Goal: Information Seeking & Learning: Learn about a topic

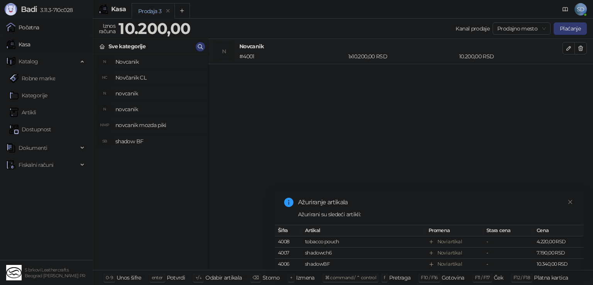
click at [39, 23] on link "Početna" at bounding box center [22, 27] width 33 height 15
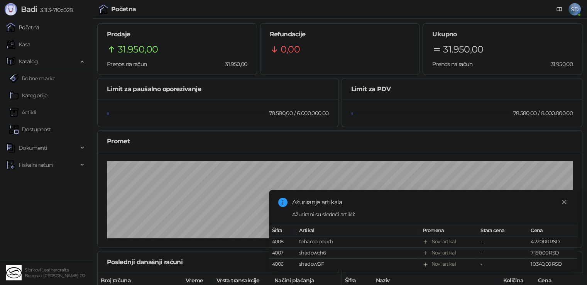
click at [564, 199] on icon "close" at bounding box center [564, 201] width 5 height 5
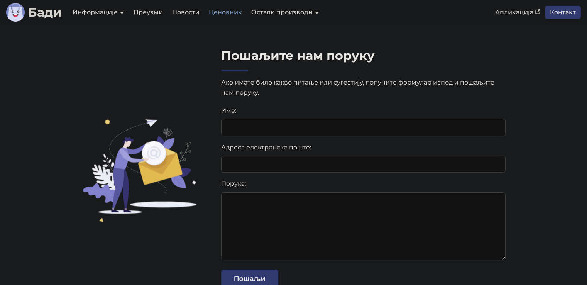
click at [218, 12] on link "Ценовник" at bounding box center [225, 12] width 42 height 13
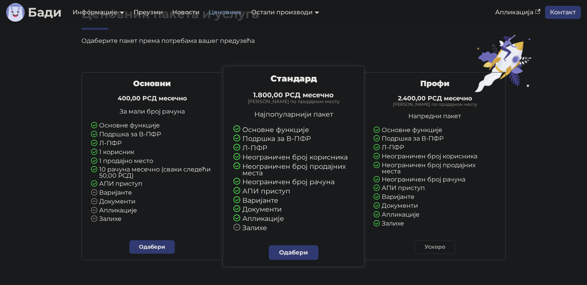
scroll to position [57, 0]
